Goal: Task Accomplishment & Management: Manage account settings

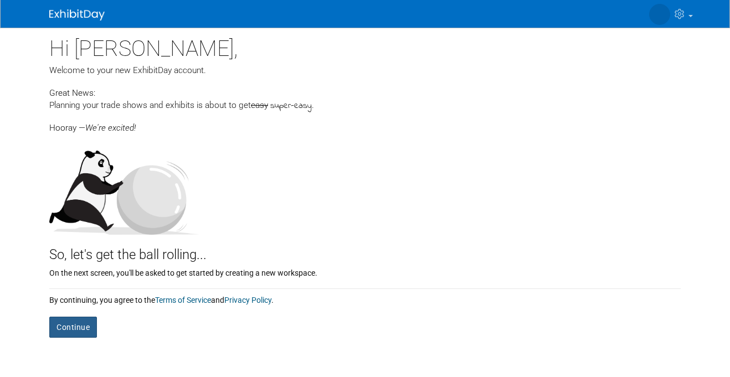
click at [70, 322] on button "Continue" at bounding box center [73, 327] width 48 height 21
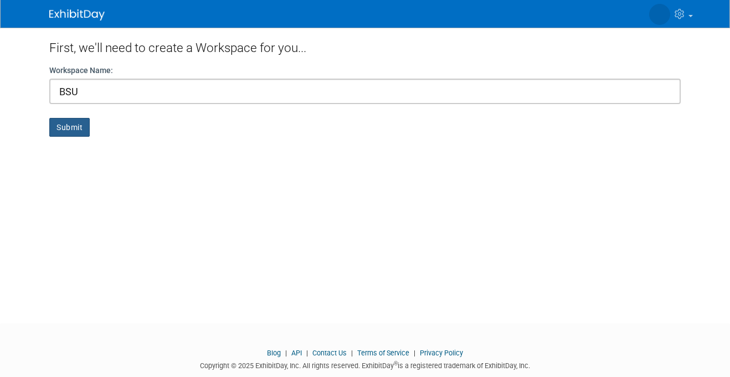
type input "BSU"
click at [64, 131] on button "Submit" at bounding box center [69, 127] width 40 height 19
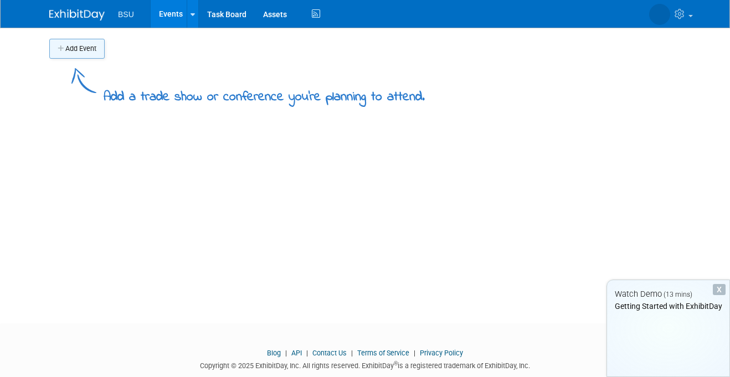
click at [64, 57] on button "Add Event" at bounding box center [76, 49] width 55 height 20
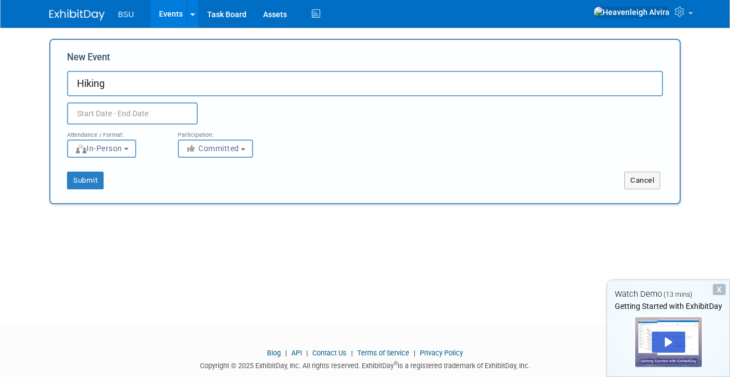
type input "Hiking"
click at [85, 119] on body "BSU Events Add Event Bulk Upload Events Shareable Event Boards Task Board Asset…" at bounding box center [365, 188] width 730 height 377
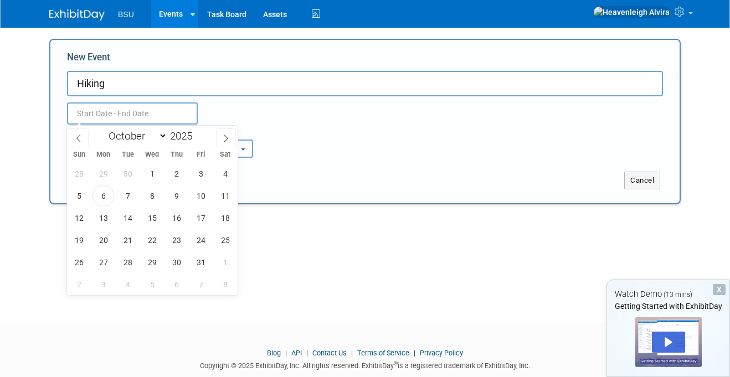
click at [378, 299] on div "Add Event Add a trade show or conference you're planning to attend. New Event H…" at bounding box center [365, 166] width 648 height 276
